Goal: Information Seeking & Learning: Understand process/instructions

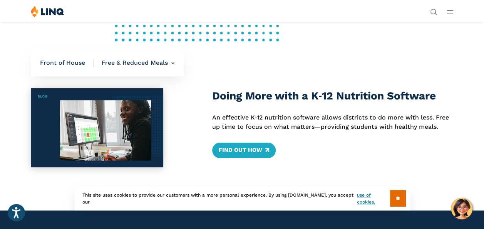
scroll to position [159, 0]
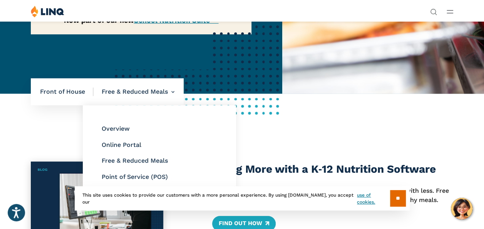
click at [140, 105] on li "Free & Reduced Meals Overview Online Portal Free & Reduced Meals Point of Servi…" at bounding box center [133, 91] width 81 height 27
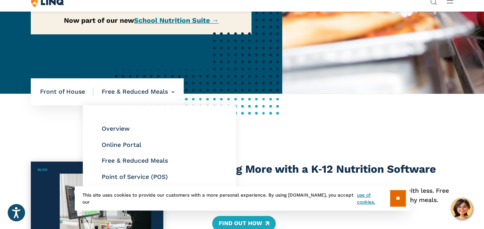
click at [164, 105] on li "Free & Reduced Meals Overview Online Portal Free & Reduced Meals Point of Servi…" at bounding box center [133, 91] width 81 height 27
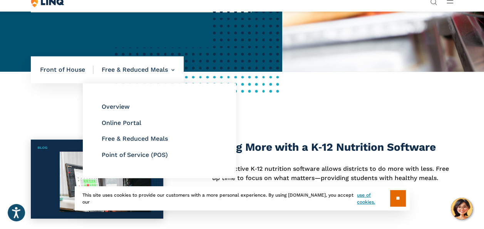
scroll to position [198, 0]
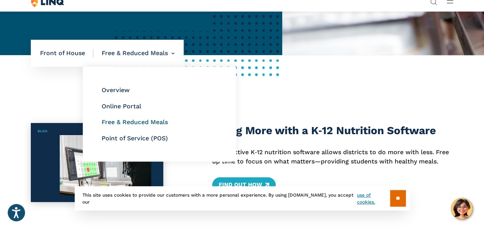
click at [163, 125] on link "Free & Reduced Meals" at bounding box center [134, 121] width 66 height 7
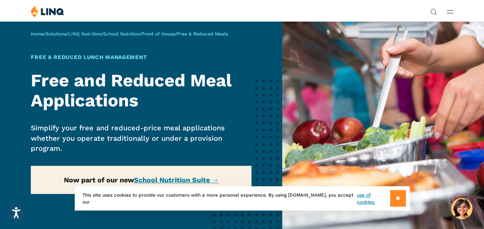
click at [395, 200] on input "**" at bounding box center [398, 198] width 16 height 17
